Goal: Task Accomplishment & Management: Use online tool/utility

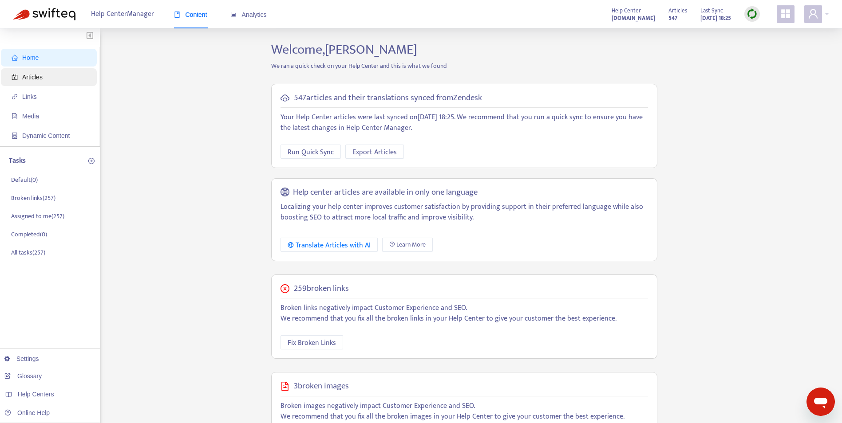
click at [46, 83] on span "Articles" at bounding box center [51, 77] width 78 height 18
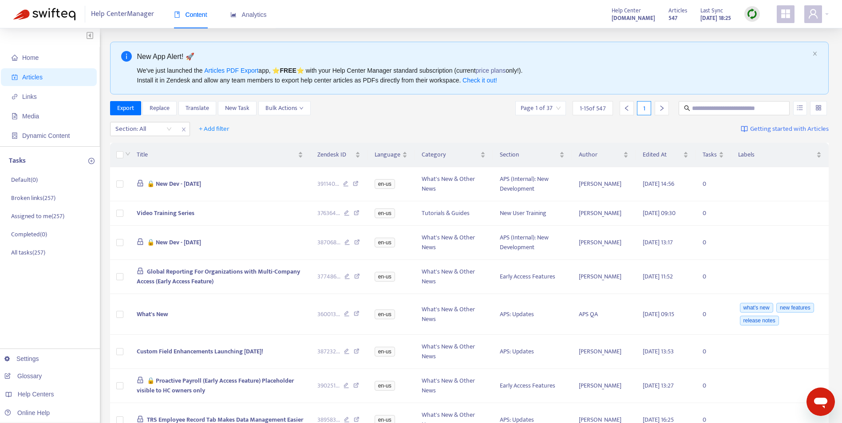
click at [816, 59] on div "New App Alert! 🚀 We've just launched the Articles PDF Export app, ⭐ FREE ⭐️ wit…" at bounding box center [469, 68] width 719 height 53
click at [814, 49] on div "New App Alert! 🚀 We've just launched the Articles PDF Export app, ⭐ FREE ⭐️ wit…" at bounding box center [469, 68] width 719 height 53
click at [813, 53] on icon "close" at bounding box center [814, 53] width 5 height 5
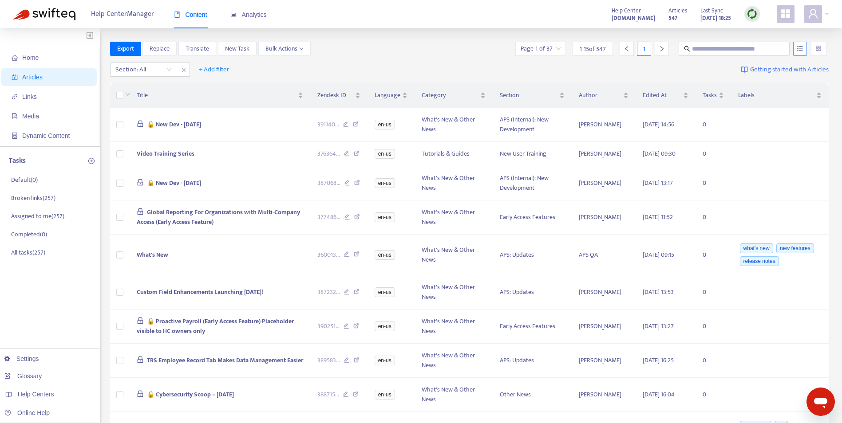
click at [806, 49] on button "button" at bounding box center [800, 49] width 14 height 14
click at [817, 52] on input "search" at bounding box center [818, 48] width 6 height 13
click at [592, 69] on div "Section: All + Add filter Getting started with Articles" at bounding box center [469, 69] width 719 height 21
click at [212, 69] on span "+ Add filter" at bounding box center [214, 69] width 31 height 11
click at [228, 159] on span "Label" at bounding box center [226, 159] width 55 height 10
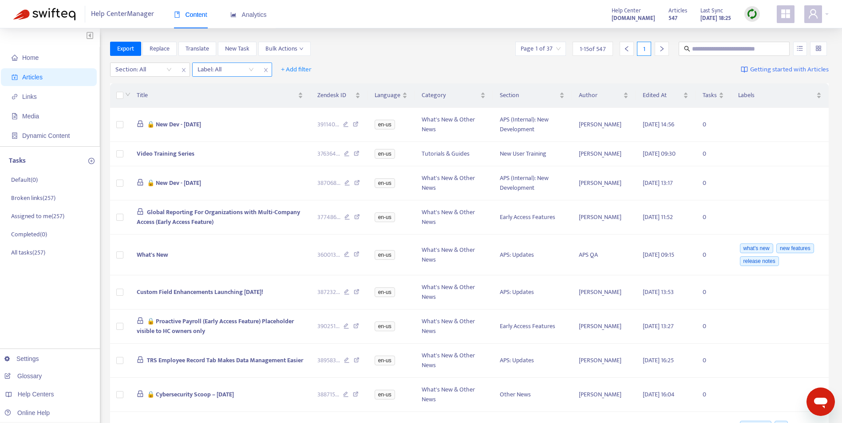
click at [249, 67] on div "Label: All" at bounding box center [226, 69] width 66 height 13
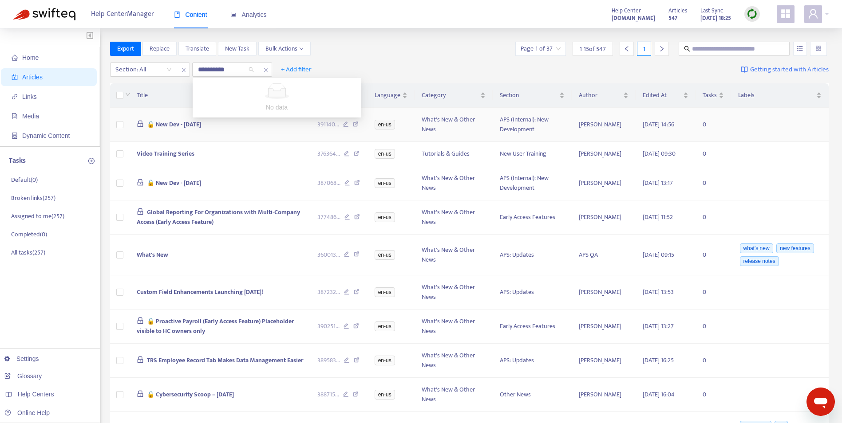
type input "**********"
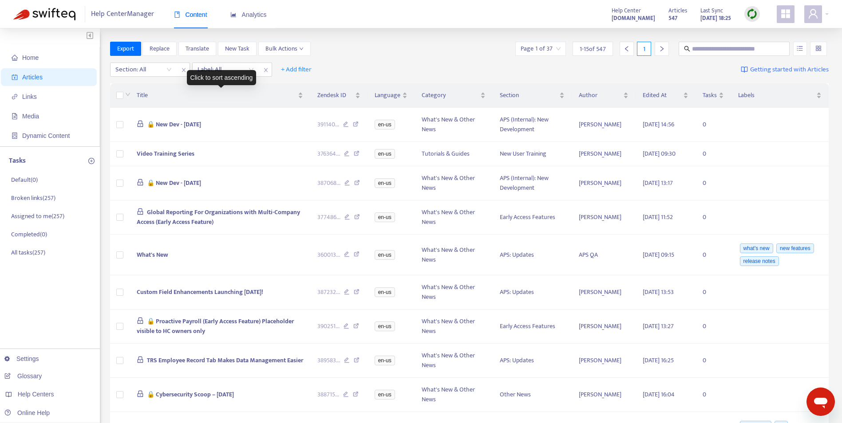
click at [235, 71] on div "Click to sort ascending" at bounding box center [222, 77] width 70 height 15
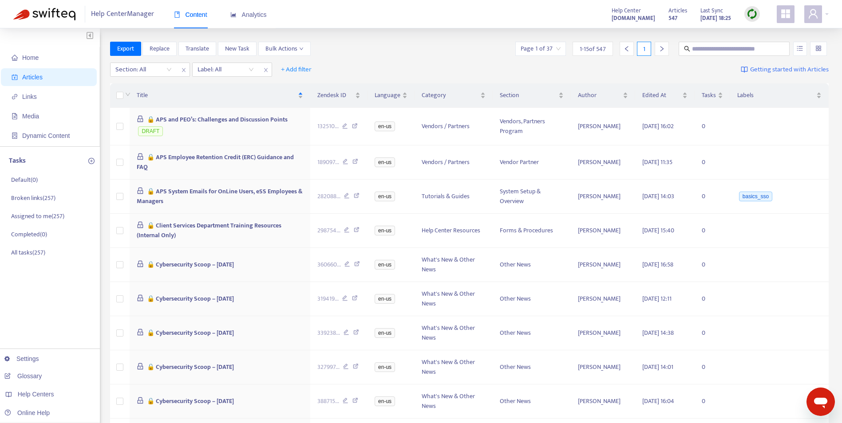
drag, startPoint x: 750, startPoint y: 16, endPoint x: 714, endPoint y: 27, distance: 37.6
click at [750, 16] on img at bounding box center [752, 13] width 11 height 11
click at [757, 32] on link "Quick Sync" at bounding box center [770, 32] width 38 height 10
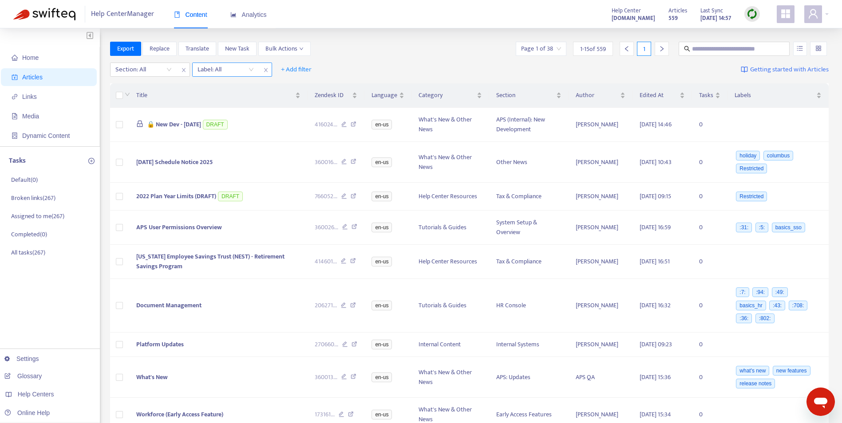
click at [245, 70] on div at bounding box center [221, 69] width 54 height 11
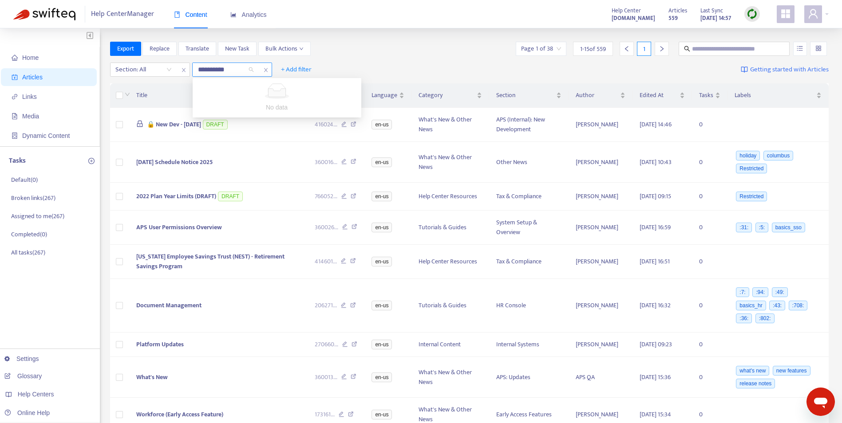
click at [201, 71] on input "**********" at bounding box center [212, 69] width 29 height 11
type input "**********"
click at [248, 71] on div "Restricted" at bounding box center [226, 69] width 66 height 13
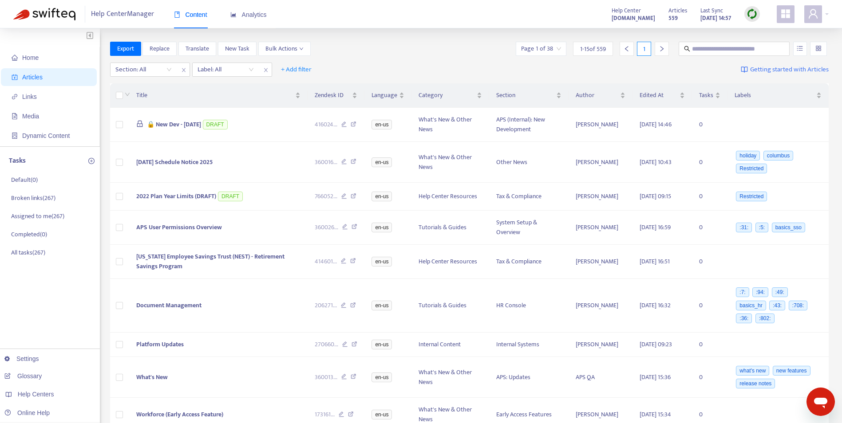
click at [402, 64] on div "Section: All Label: All + Add filter Getting started with Articles" at bounding box center [469, 69] width 719 height 21
click at [252, 70] on div "Label: All" at bounding box center [226, 69] width 66 height 13
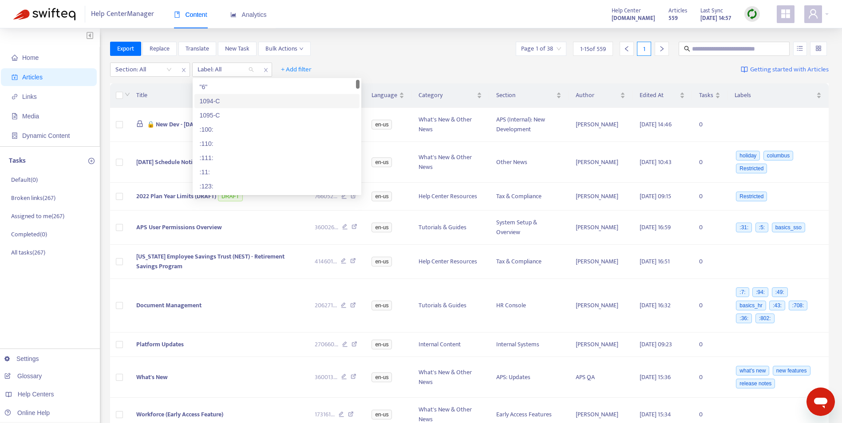
click at [238, 96] on div "1094-C" at bounding box center [276, 101] width 165 height 14
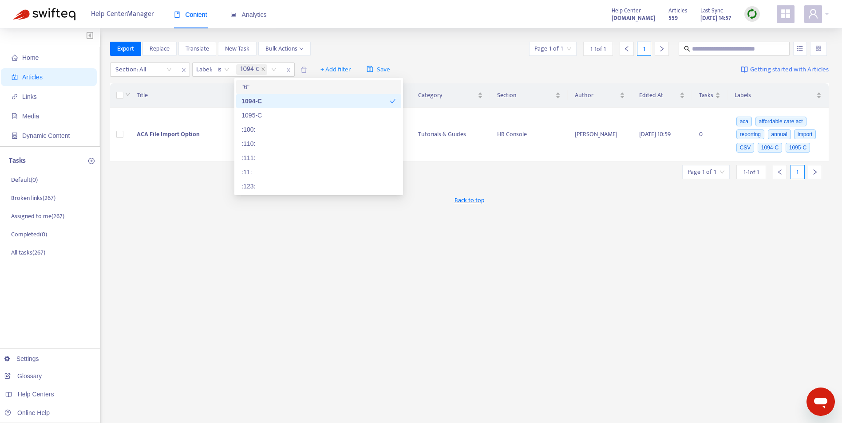
click at [483, 61] on div "Section: All Label : is 1094-C 1094-C + Add filter Save Getting started with Ar…" at bounding box center [469, 69] width 719 height 21
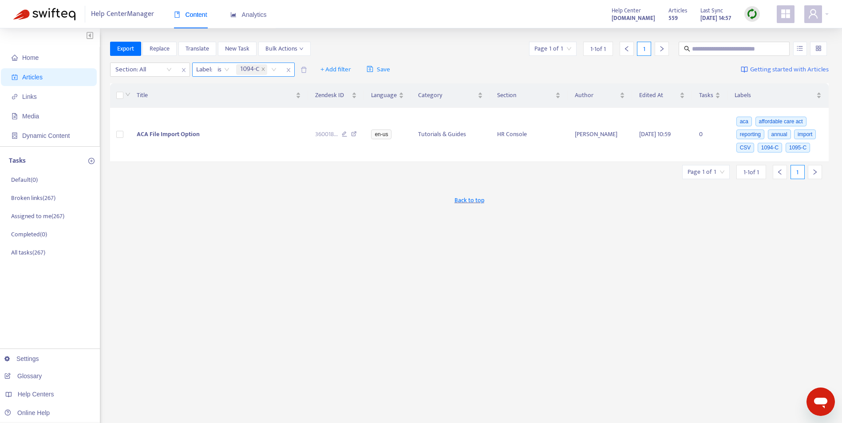
click at [287, 71] on icon "close" at bounding box center [288, 69] width 5 height 5
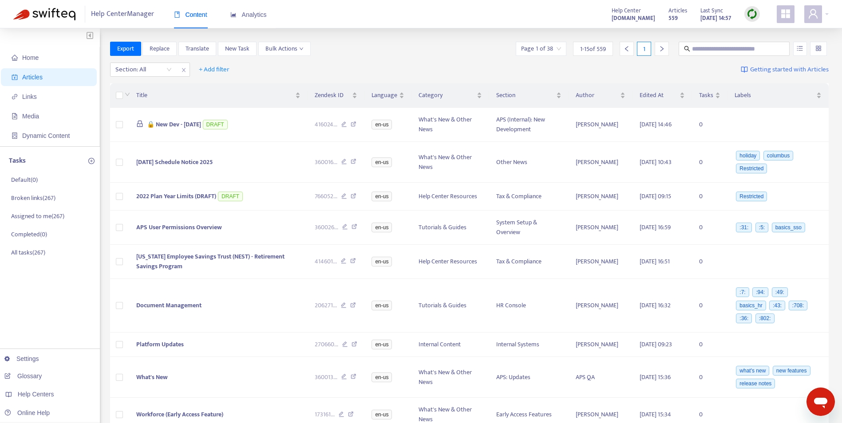
click at [749, 16] on img at bounding box center [752, 13] width 11 height 11
click at [757, 31] on link "Quick Sync" at bounding box center [770, 32] width 38 height 10
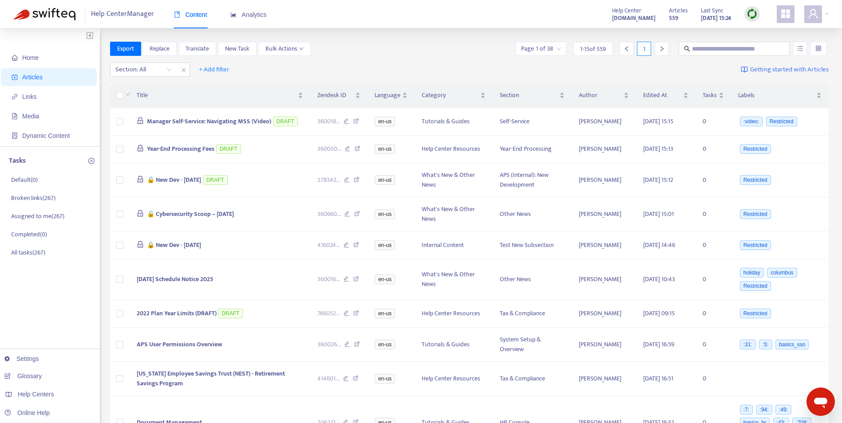
click at [396, 42] on div "Export Replace Translate New Task Bulk Actions Page 1 of 38 1 - 15 of 559 1" at bounding box center [469, 49] width 719 height 14
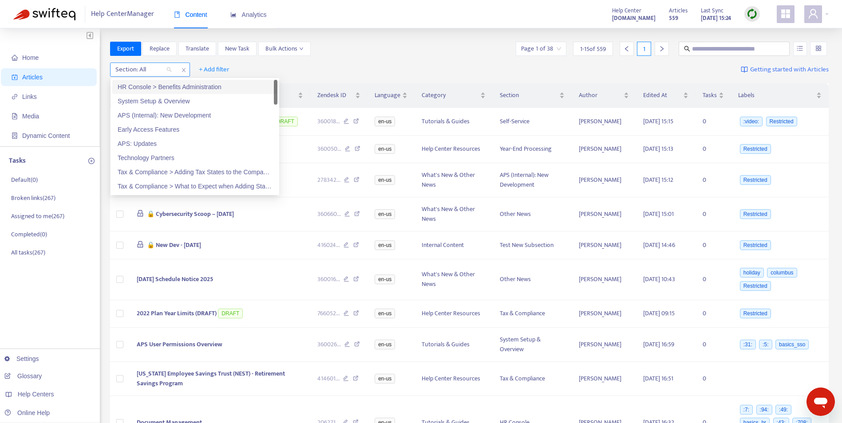
click at [169, 70] on div "Section: All" at bounding box center [144, 69] width 66 height 13
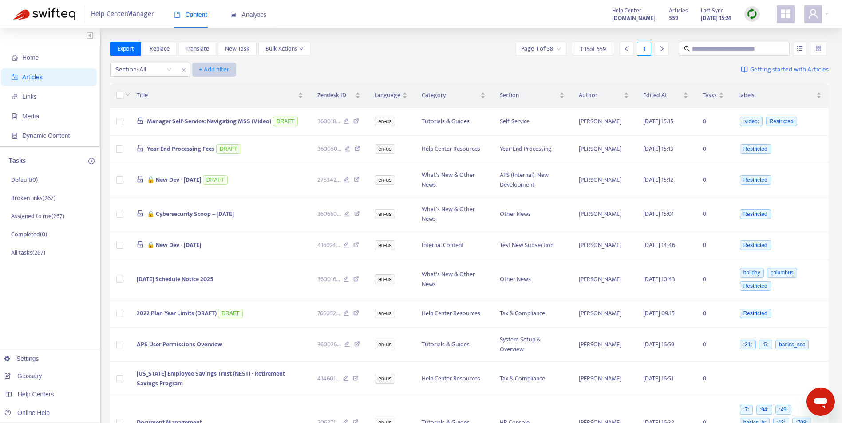
click at [216, 65] on span "+ Add filter" at bounding box center [214, 69] width 31 height 11
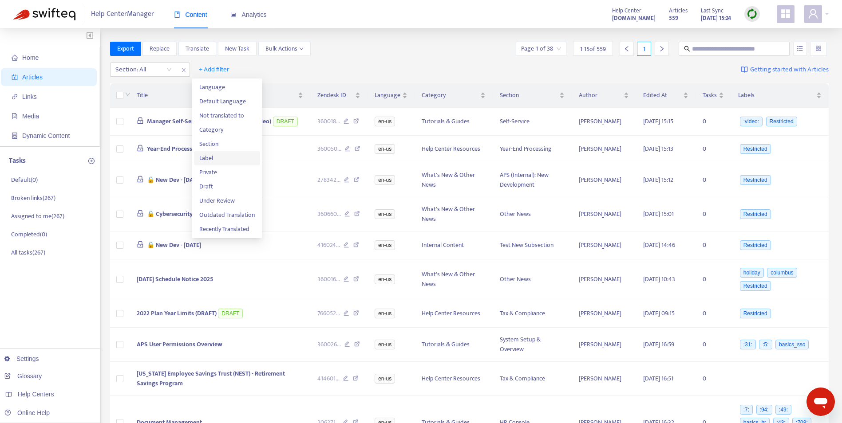
click at [220, 156] on span "Label" at bounding box center [226, 159] width 55 height 10
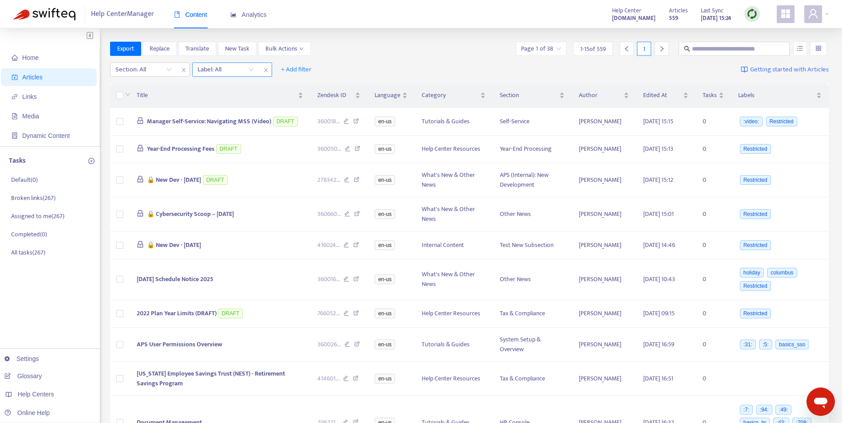
click at [248, 67] on div "Label: All" at bounding box center [226, 69] width 66 height 13
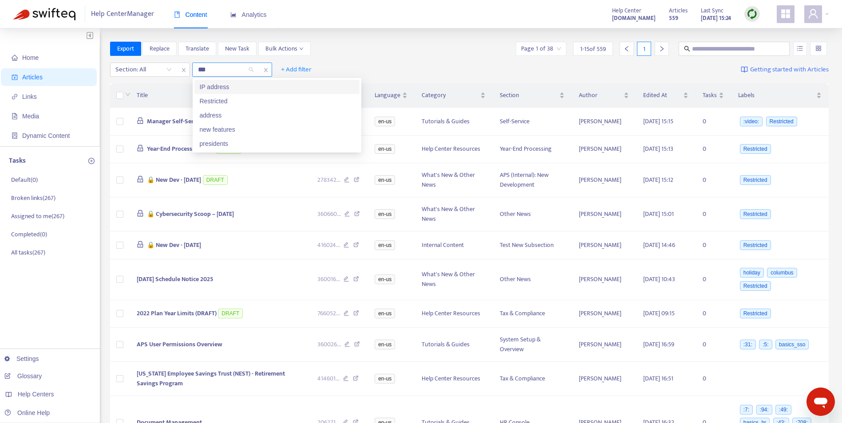
type input "****"
click at [244, 86] on div "Restricted" at bounding box center [277, 87] width 154 height 10
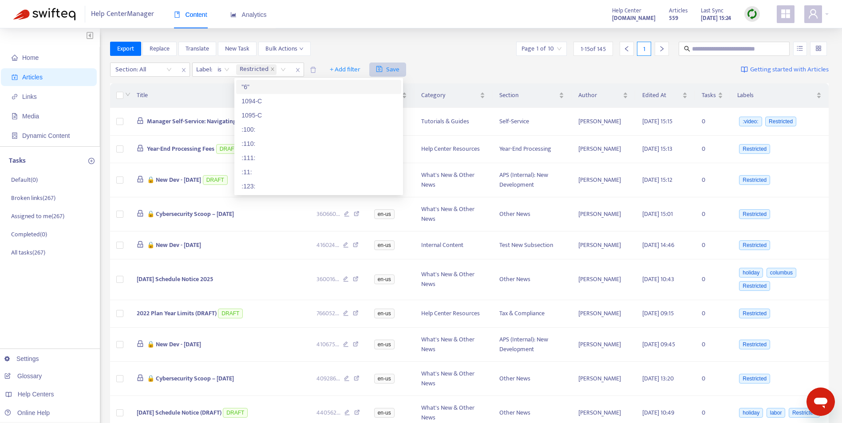
click at [393, 67] on span "Save" at bounding box center [388, 69] width 24 height 11
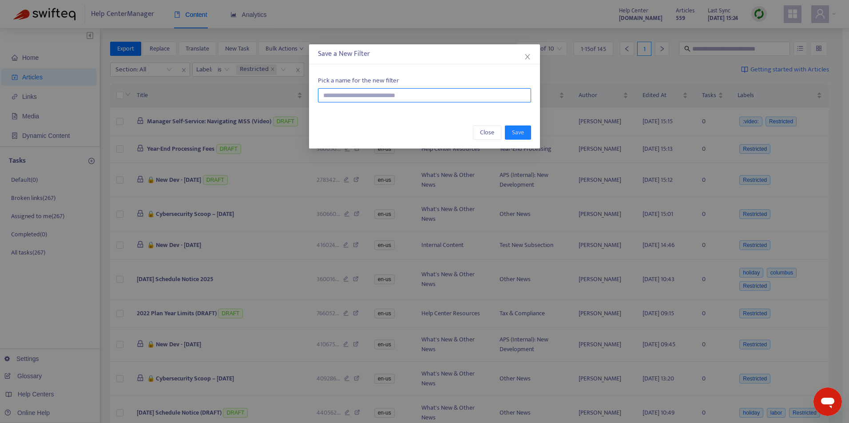
drag, startPoint x: 385, startPoint y: 97, endPoint x: 393, endPoint y: 93, distance: 8.5
click at [385, 96] on input "text" at bounding box center [424, 95] width 213 height 14
type input "**********"
click at [527, 126] on button "Save" at bounding box center [518, 133] width 26 height 14
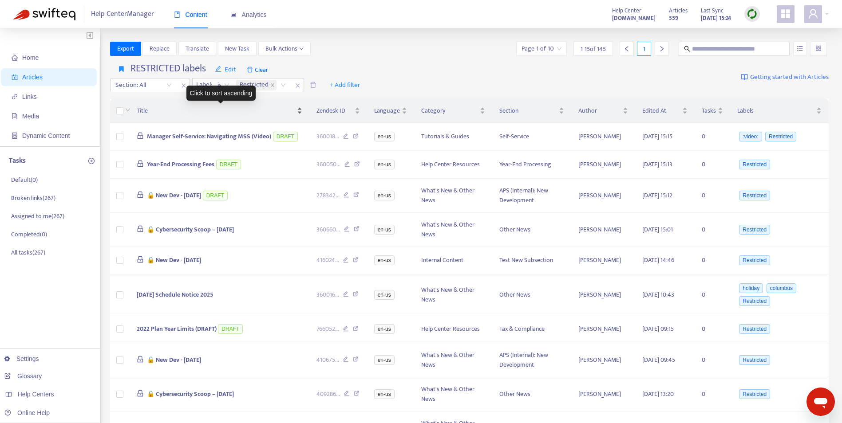
click at [147, 107] on span "Title" at bounding box center [216, 111] width 159 height 10
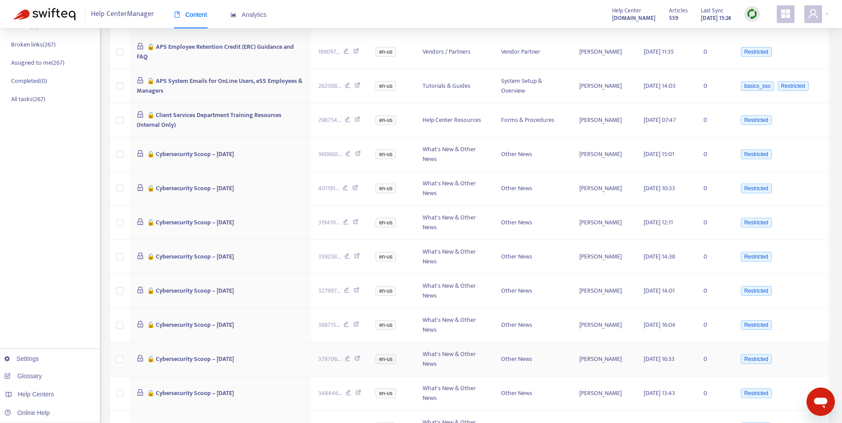
scroll to position [259, 0]
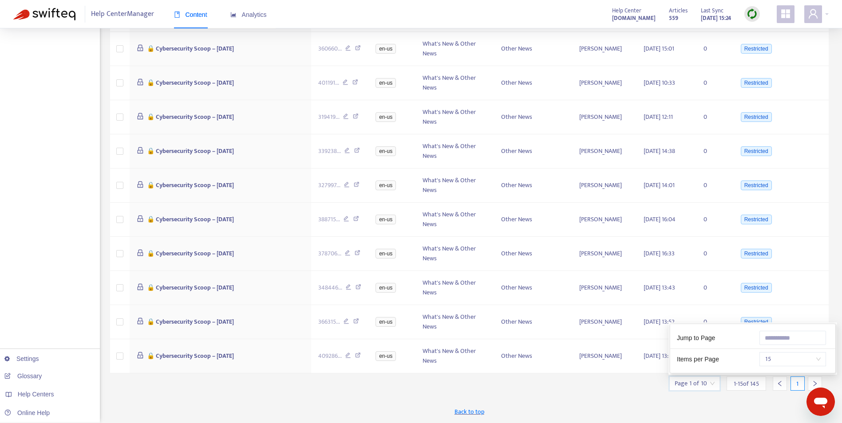
click at [707, 381] on input "search" at bounding box center [695, 383] width 40 height 13
click at [750, 386] on span "1 - 15 of 145" at bounding box center [746, 383] width 25 height 9
click at [751, 376] on div "Title Zendesk ID Language Category Section Author Edited At Tasks Labels 🔒 ACH …" at bounding box center [469, 106] width 719 height 541
click at [749, 383] on span "1 - 15 of 145" at bounding box center [746, 383] width 25 height 9
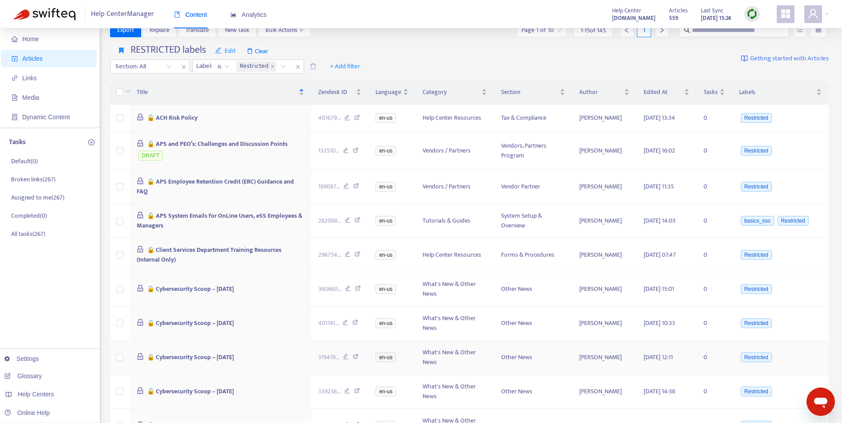
scroll to position [0, 0]
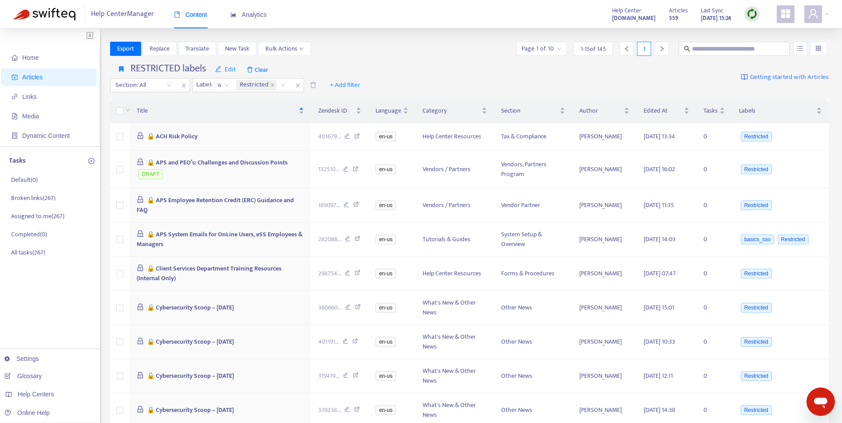
click at [581, 51] on span "1 - 15 of 145" at bounding box center [593, 48] width 25 height 9
click at [552, 48] on input "search" at bounding box center [541, 48] width 40 height 13
click at [656, 92] on span "15" at bounding box center [640, 94] width 56 height 13
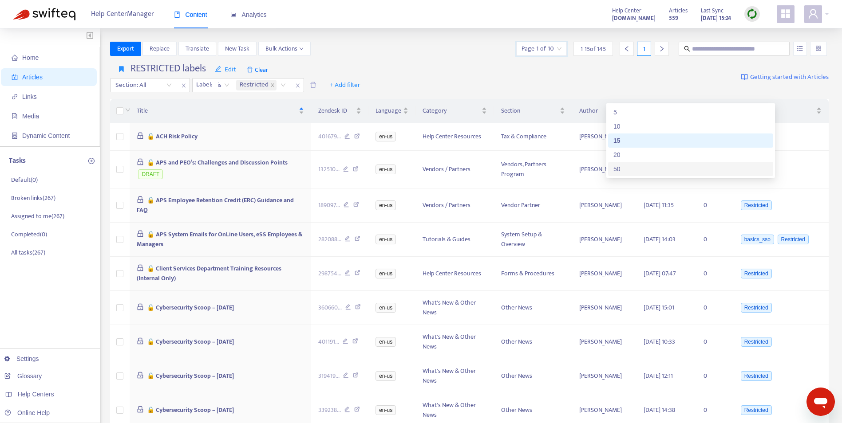
click at [636, 170] on div "50" at bounding box center [690, 169] width 154 height 10
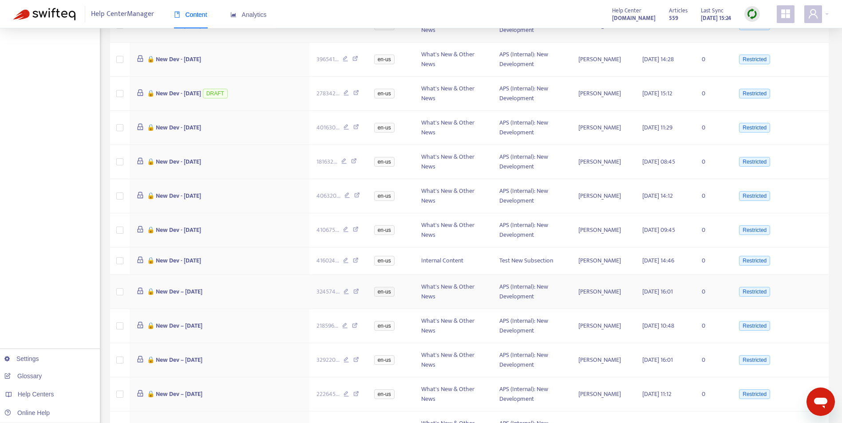
scroll to position [1437, 0]
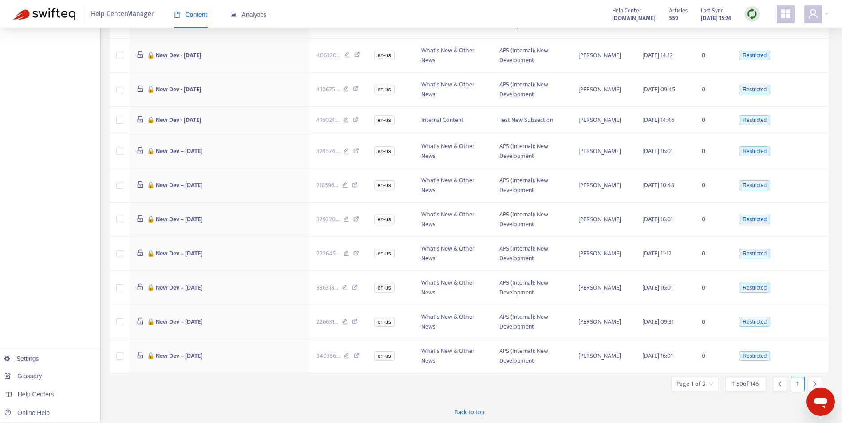
click at [814, 383] on icon "right" at bounding box center [815, 384] width 6 height 6
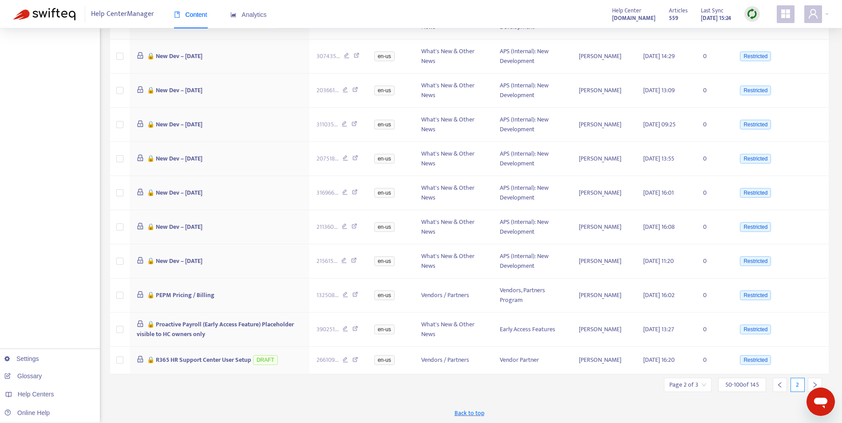
scroll to position [1458, 0]
click at [810, 382] on div at bounding box center [815, 384] width 14 height 14
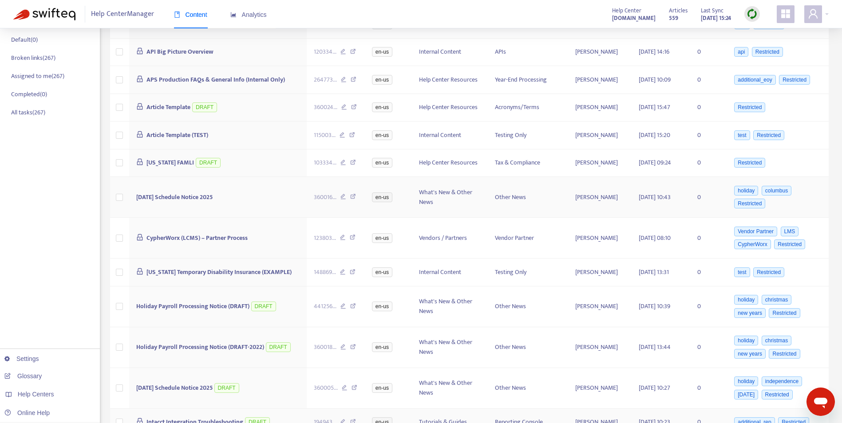
scroll to position [0, 0]
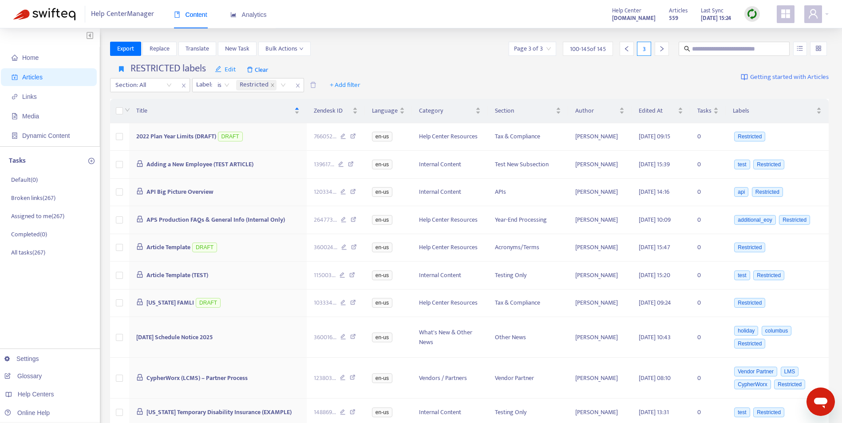
click at [382, 76] on div "RESTRICTED labels Edit Clear Section: All Label : is Restricted + Add filter Ge…" at bounding box center [469, 77] width 719 height 36
click at [32, 81] on span "Articles" at bounding box center [32, 77] width 20 height 7
click at [25, 105] on span "Links" at bounding box center [51, 97] width 78 height 18
